Goal: Transaction & Acquisition: Download file/media

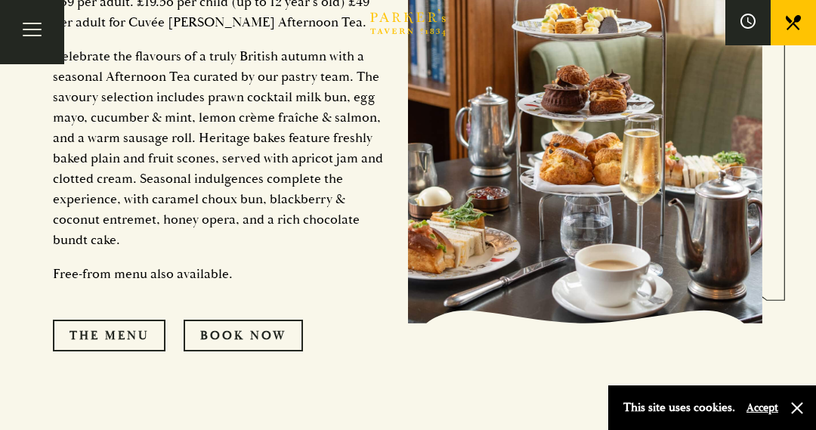
scroll to position [739, 0]
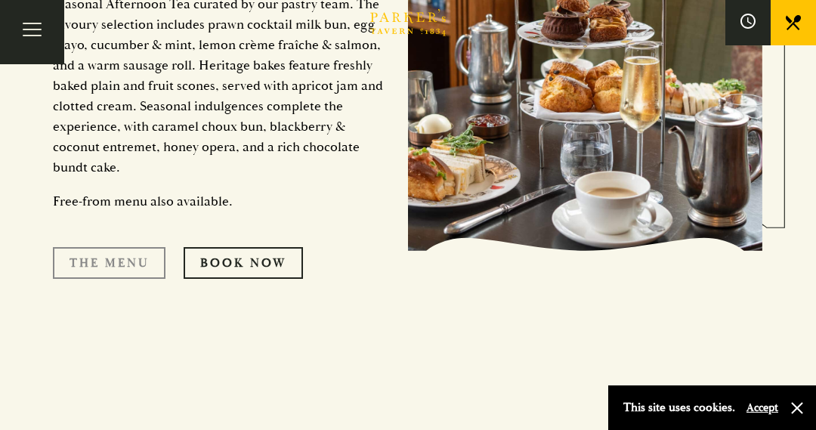
click at [117, 255] on link "The Menu" at bounding box center [109, 263] width 113 height 32
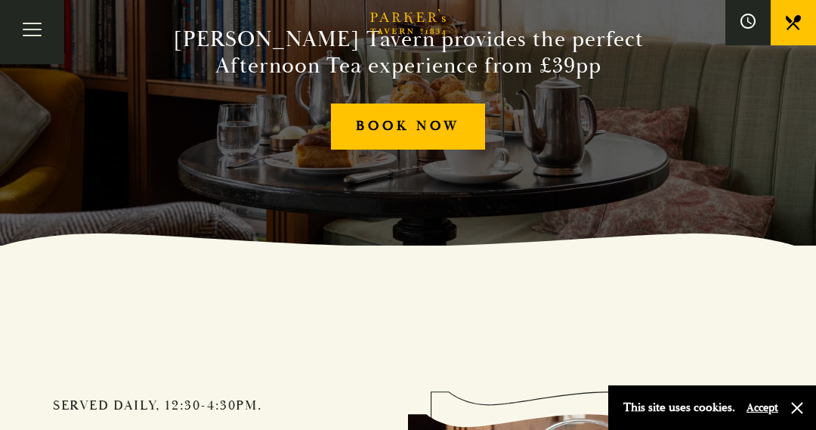
scroll to position [0, 0]
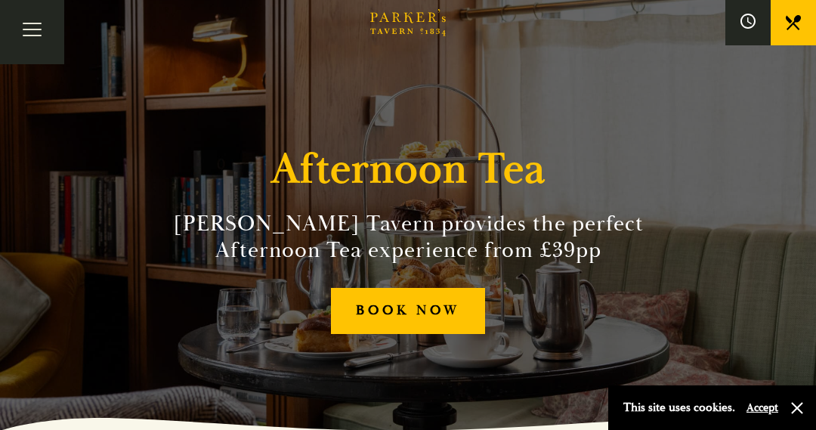
click at [410, 19] on icon "Brasserie Restaurant Cambridge | Parker's Tavern Cambridge" at bounding box center [409, 17] width 10 height 11
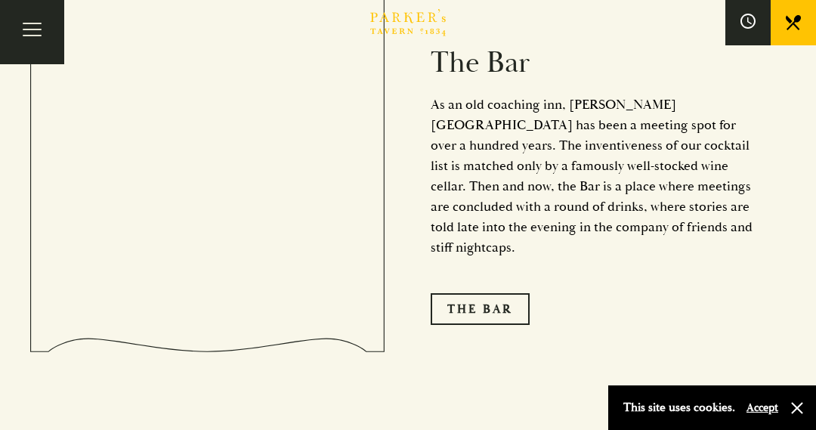
scroll to position [1710, 0]
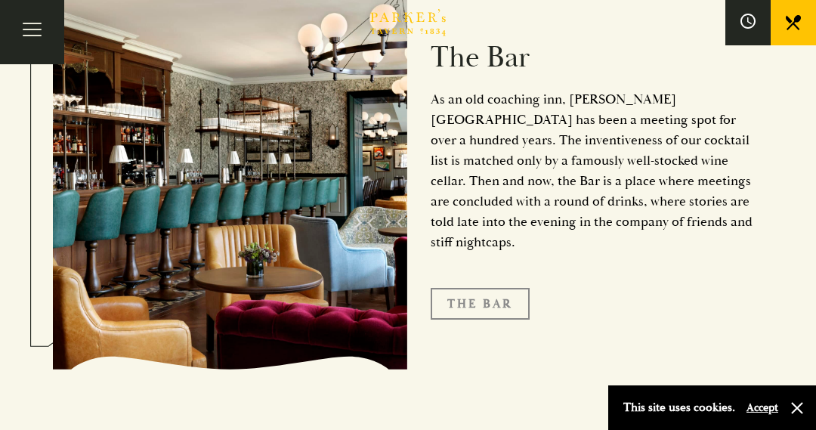
click at [503, 288] on link "The Bar" at bounding box center [480, 304] width 99 height 32
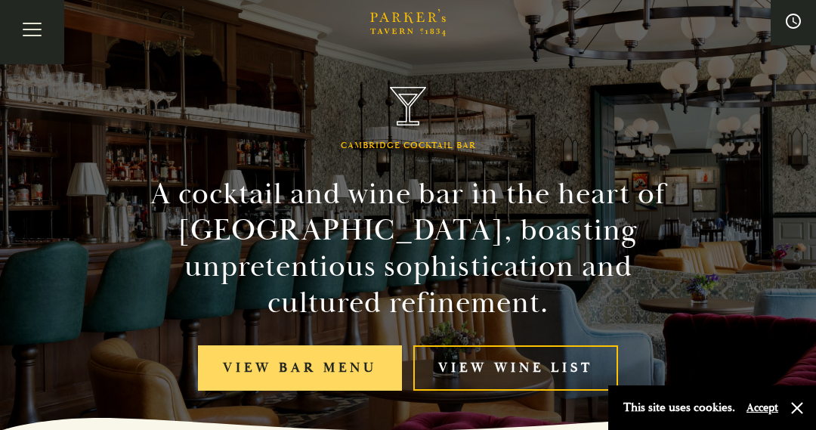
click at [322, 355] on link "View bar menu" at bounding box center [300, 368] width 204 height 46
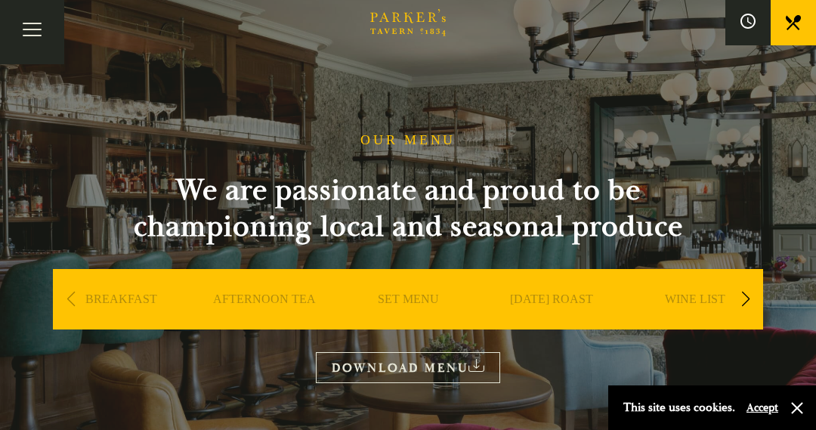
click at [389, 358] on link "DOWNLOAD MENU" at bounding box center [408, 367] width 184 height 31
